Goal: Task Accomplishment & Management: Manage account settings

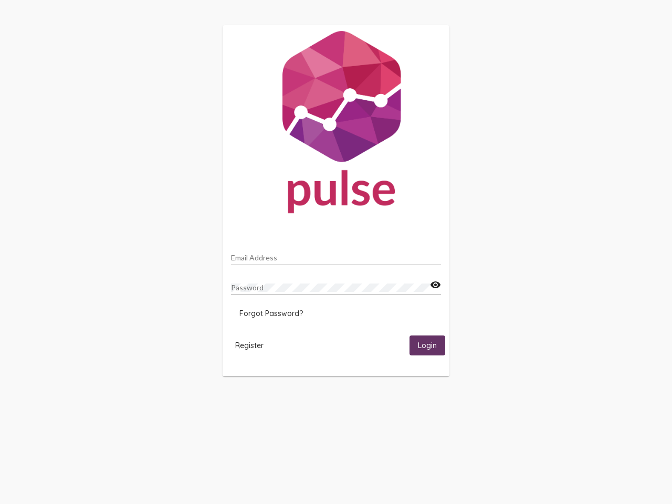
click at [336, 255] on input "Email Address" at bounding box center [336, 258] width 210 height 8
click at [435, 285] on mat-icon "visibility" at bounding box center [435, 285] width 11 height 13
click at [271, 314] on span "Forgot Password?" at bounding box center [271, 313] width 64 height 9
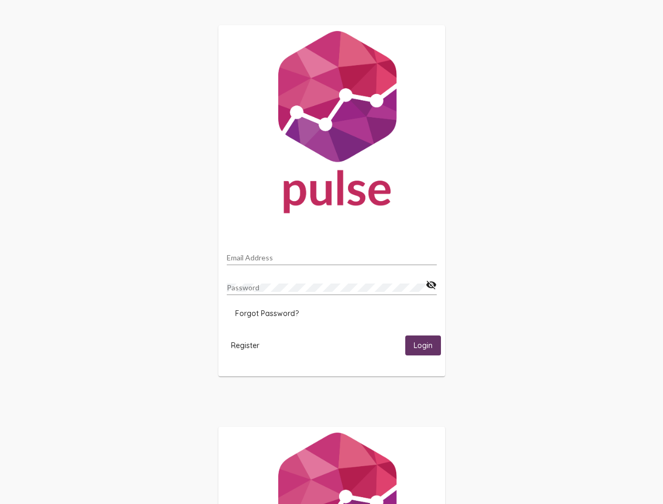
click at [249, 345] on span "Register" at bounding box center [245, 345] width 28 height 9
click at [427, 345] on html "Email Address Password visibility_off Forgot Password? Register Login" at bounding box center [331, 340] width 663 height 680
